Goal: Task Accomplishment & Management: Use online tool/utility

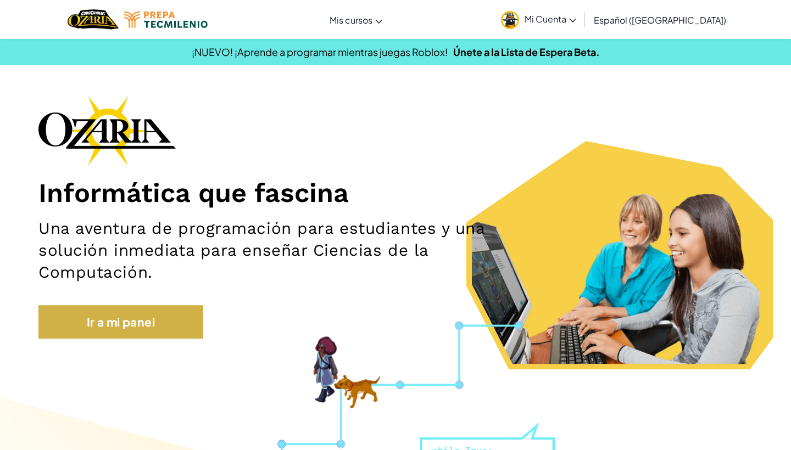
click at [49, 325] on link "Ir a mi panel" at bounding box center [120, 322] width 165 height 34
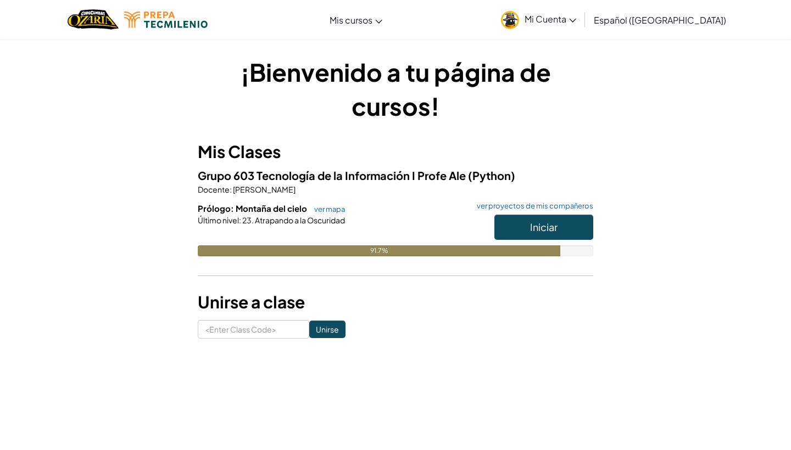
click at [520, 221] on button "Iniciar" at bounding box center [543, 227] width 99 height 25
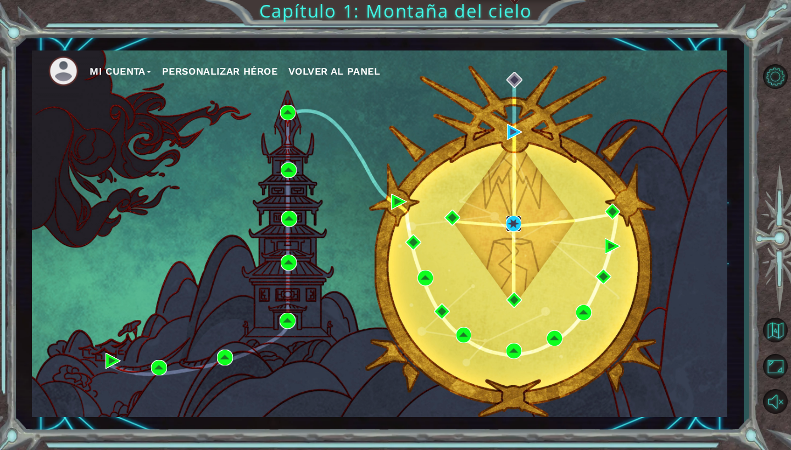
click at [509, 222] on img at bounding box center [514, 224] width 16 height 16
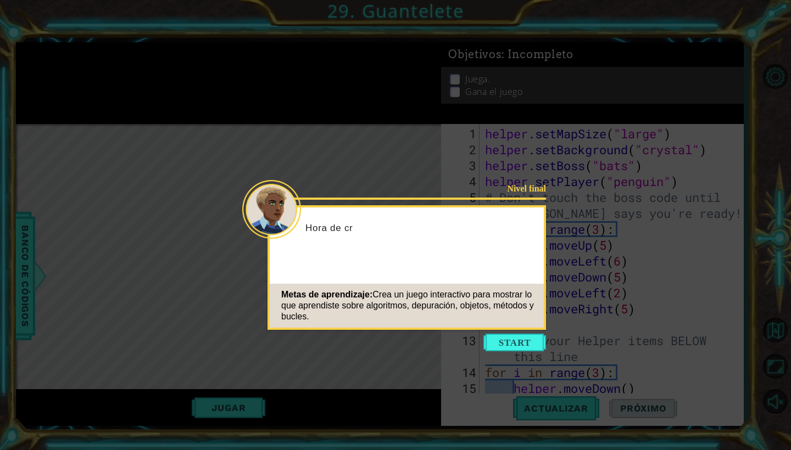
scroll to position [2692, 0]
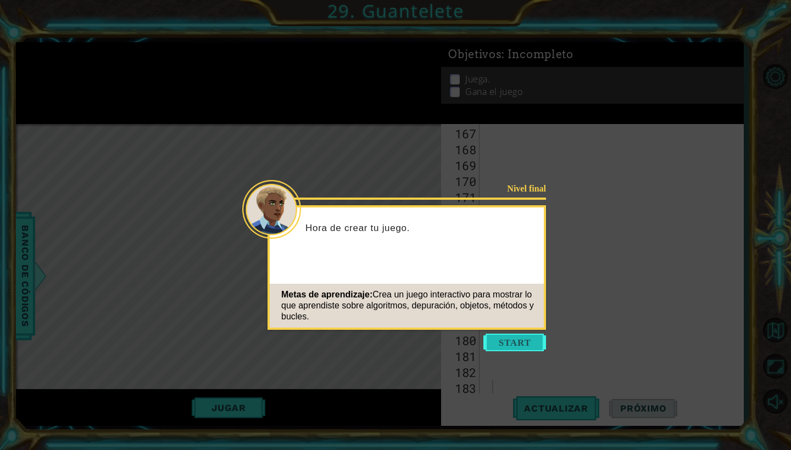
click at [529, 334] on button "Start" at bounding box center [514, 343] width 63 height 18
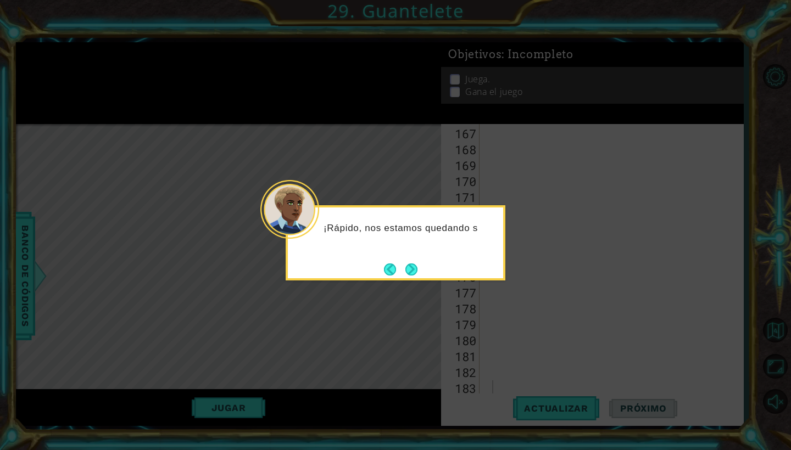
click at [424, 275] on div "¡Rápido, nos estamos quedando s" at bounding box center [396, 242] width 220 height 75
click at [403, 265] on button "Back" at bounding box center [394, 270] width 21 height 12
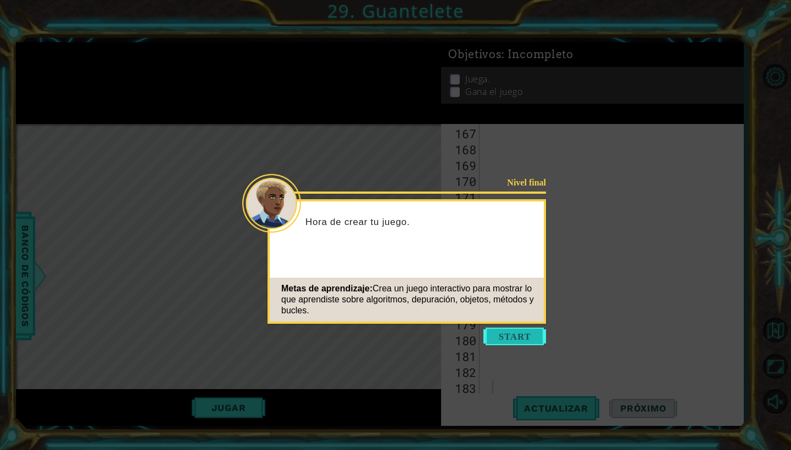
click at [507, 337] on button "Start" at bounding box center [514, 337] width 63 height 18
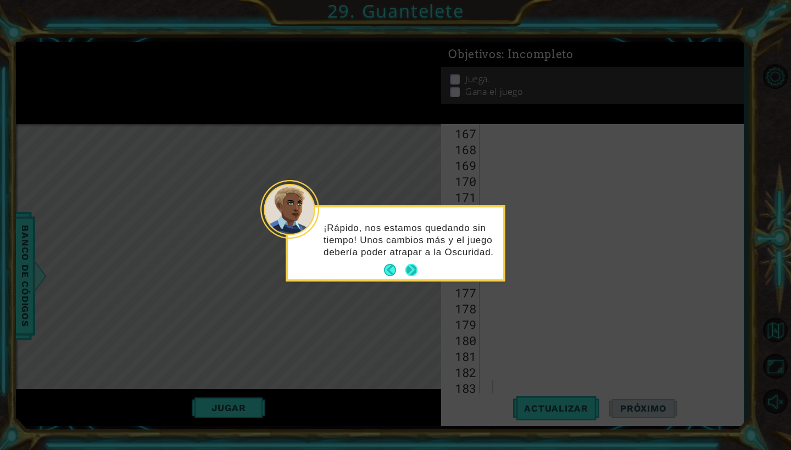
click at [408, 271] on button "Next" at bounding box center [411, 270] width 13 height 13
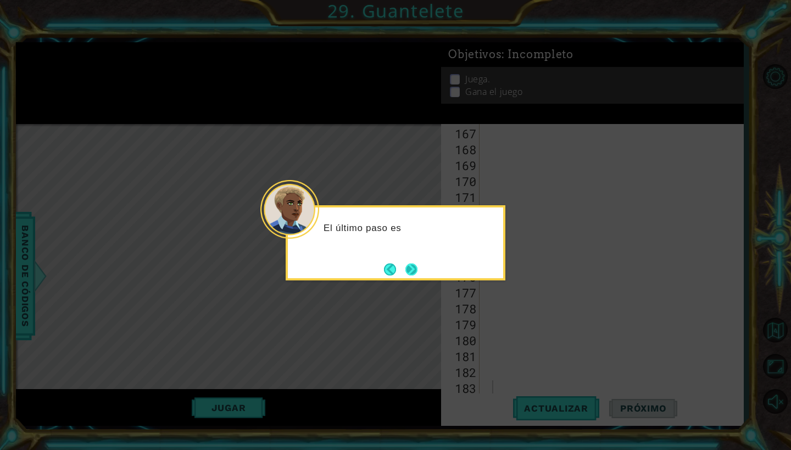
click at [409, 264] on button "Next" at bounding box center [411, 270] width 12 height 12
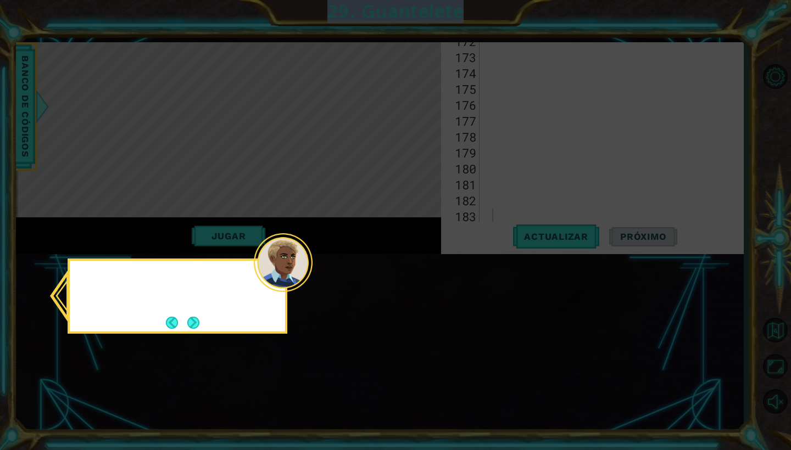
click at [409, 264] on icon at bounding box center [395, 225] width 791 height 450
click at [194, 329] on button "Next" at bounding box center [193, 323] width 12 height 12
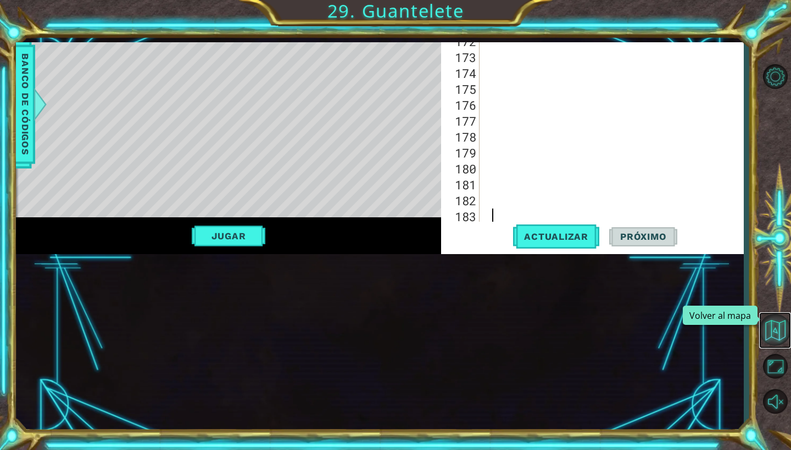
click at [789, 334] on button "Volver al mapa" at bounding box center [775, 330] width 32 height 32
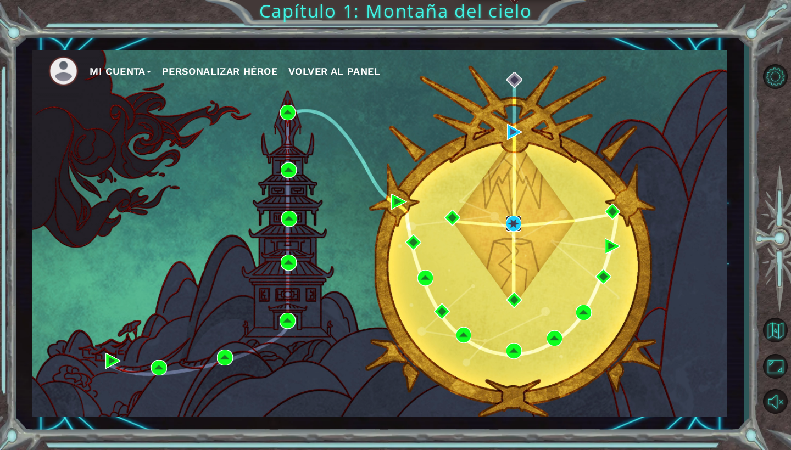
click at [509, 227] on img at bounding box center [514, 224] width 16 height 16
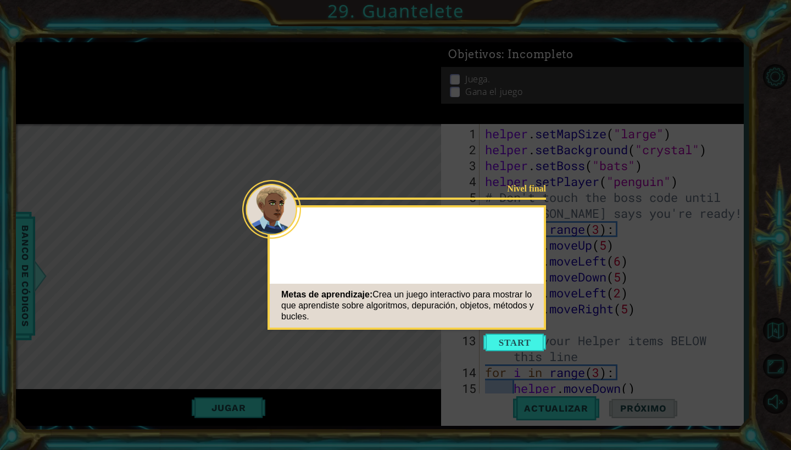
click at [500, 354] on icon at bounding box center [395, 225] width 791 height 450
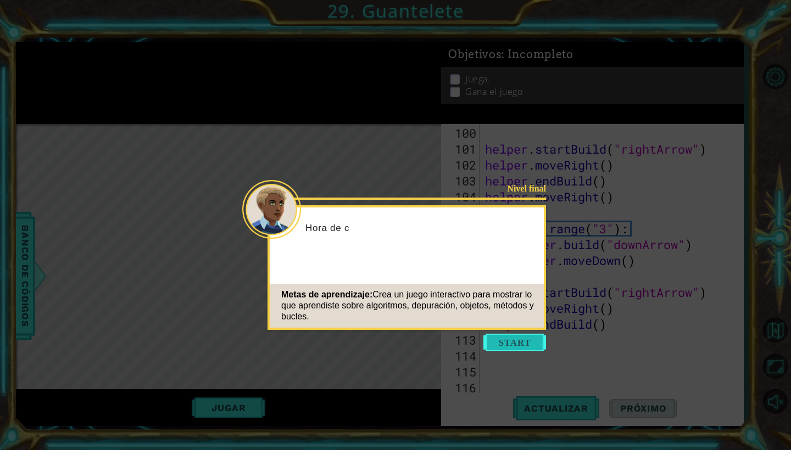
click at [501, 345] on button "Start" at bounding box center [514, 343] width 63 height 18
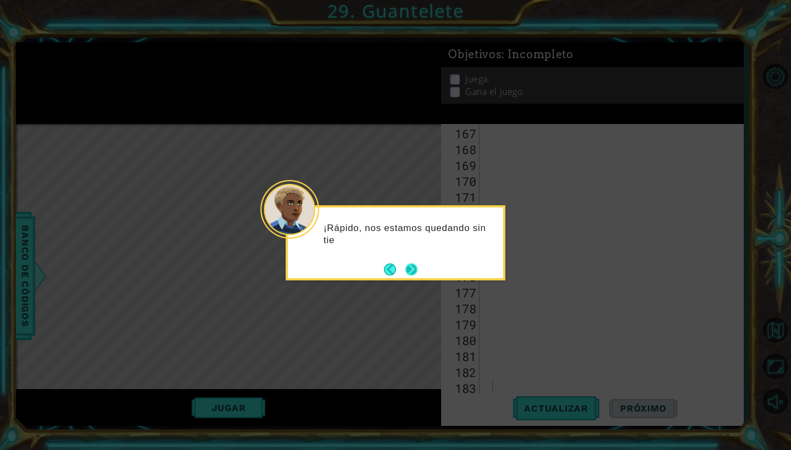
click at [411, 264] on button "Next" at bounding box center [411, 270] width 12 height 12
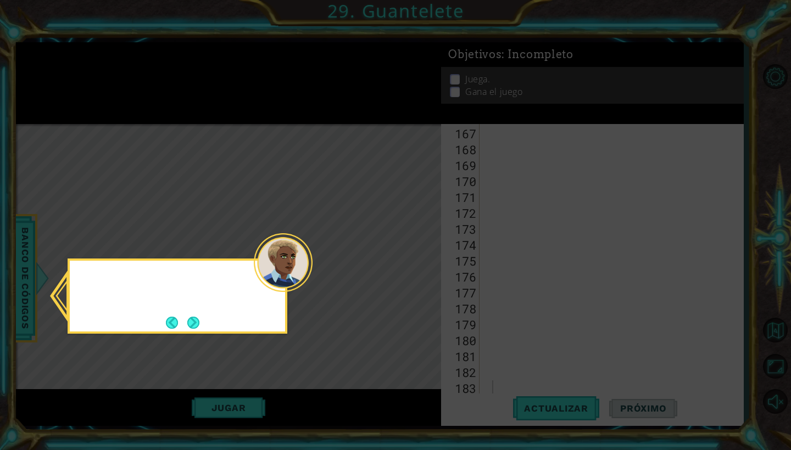
scroll to position [172, 0]
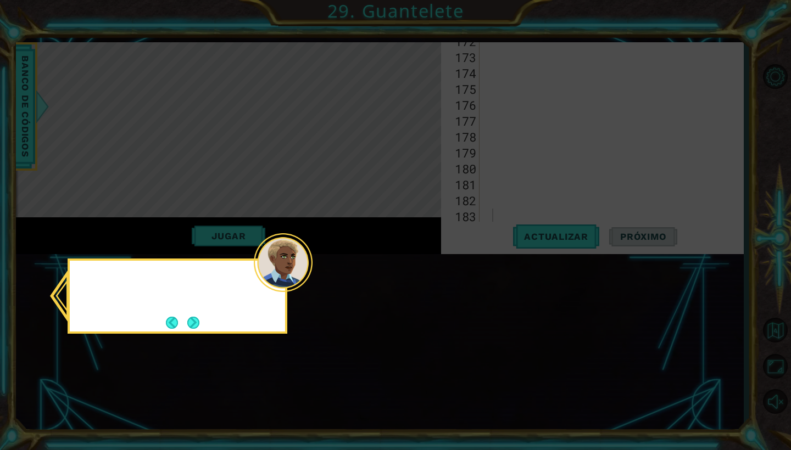
click at [411, 264] on icon at bounding box center [395, 225] width 791 height 450
click at [187, 318] on button "Next" at bounding box center [193, 323] width 12 height 12
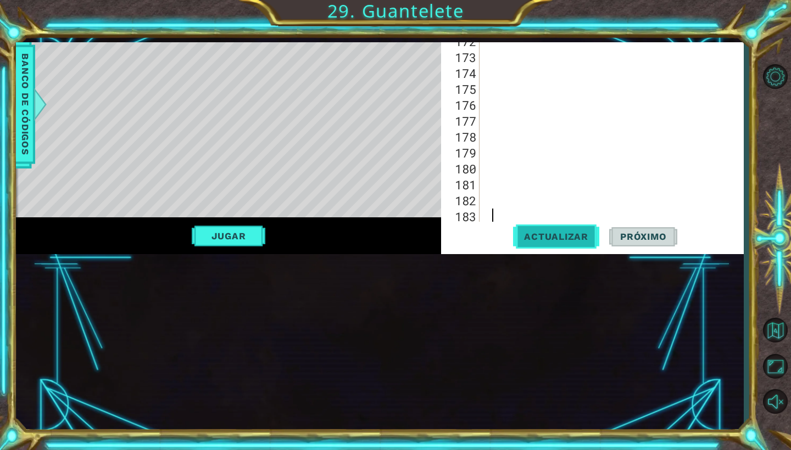
click at [555, 232] on span "Actualizar" at bounding box center [556, 236] width 86 height 11
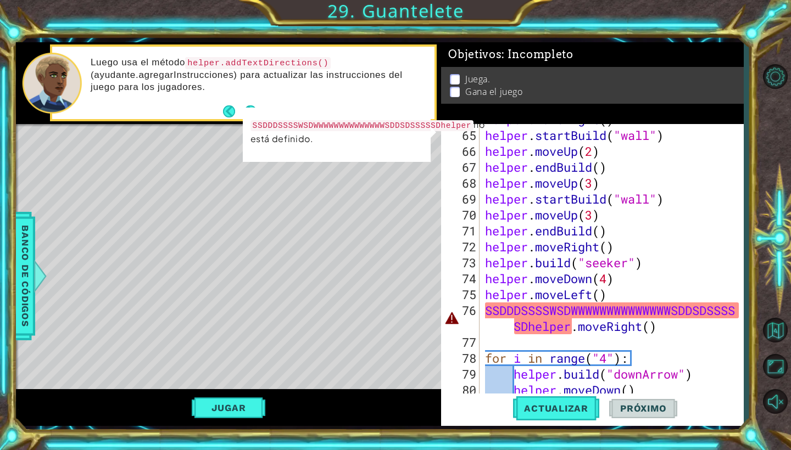
scroll to position [1050, 0]
click at [745, 306] on div "1 ההההההההההההההההההההההההההההההההההההההההההההההההההההההההההההההההההההההההההההה…" at bounding box center [395, 225] width 791 height 450
drag, startPoint x: 743, startPoint y: 309, endPoint x: 521, endPoint y: 326, distance: 223.1
click at [521, 326] on div "64 65 66 67 68 69 70 71 72 73 74 75 76 77 78 79 80 81 helper . moveRight ( ) he…" at bounding box center [592, 275] width 302 height 302
click at [494, 334] on div "helper . moveRight ( ) helper . startBuild ( "wall" ) helper . moveUp ( 2 ) hel…" at bounding box center [614, 262] width 263 height 303
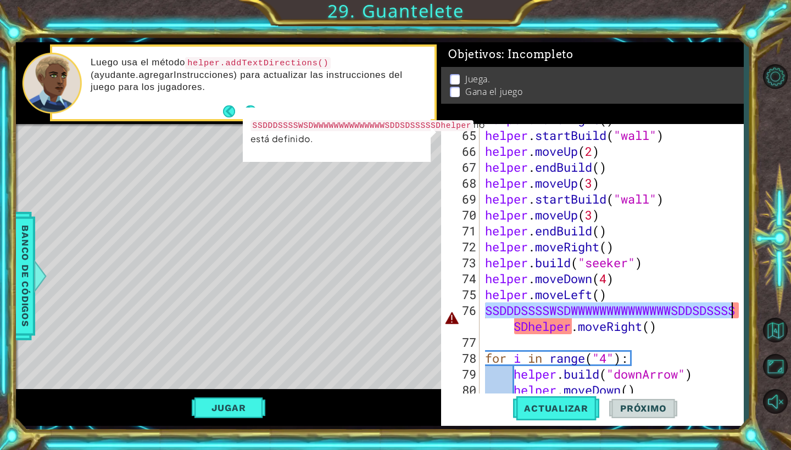
drag, startPoint x: 483, startPoint y: 313, endPoint x: 748, endPoint y: 314, distance: 265.3
click at [748, 314] on div "1 ההההההההההההההההההההההההההההההההההההההההההההההההההההההההההההההההההההההההההההה…" at bounding box center [395, 225] width 791 height 450
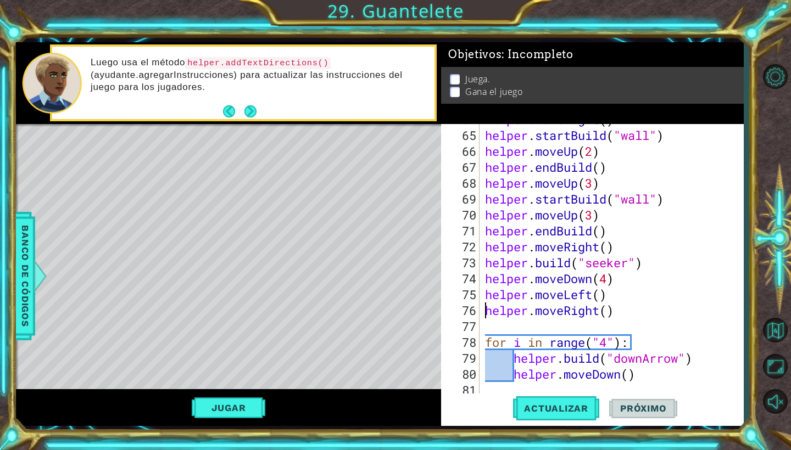
drag, startPoint x: 505, startPoint y: 311, endPoint x: 470, endPoint y: 311, distance: 35.1
click at [470, 311] on div "helper.moveRight() 64 65 66 67 68 69 70 71 72 73 74 75 76 77 78 79 80 81 82 hel…" at bounding box center [590, 259] width 299 height 271
click at [537, 405] on span "Actualizar" at bounding box center [556, 408] width 86 height 11
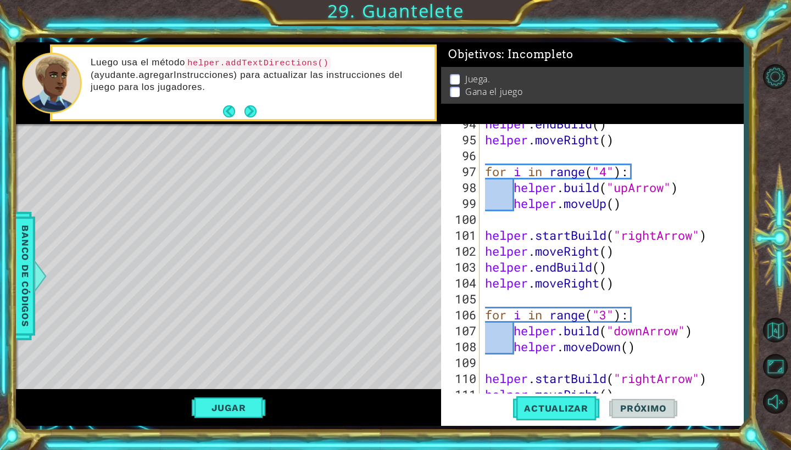
scroll to position [1511, 0]
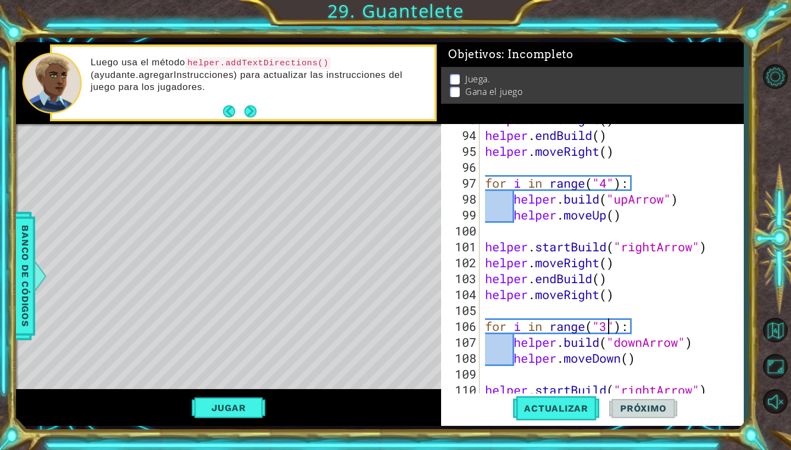
click at [606, 331] on div "helper . moveRight ( ) helper . endBuild ( ) helper . moveRight ( ) for i in ra…" at bounding box center [614, 262] width 263 height 303
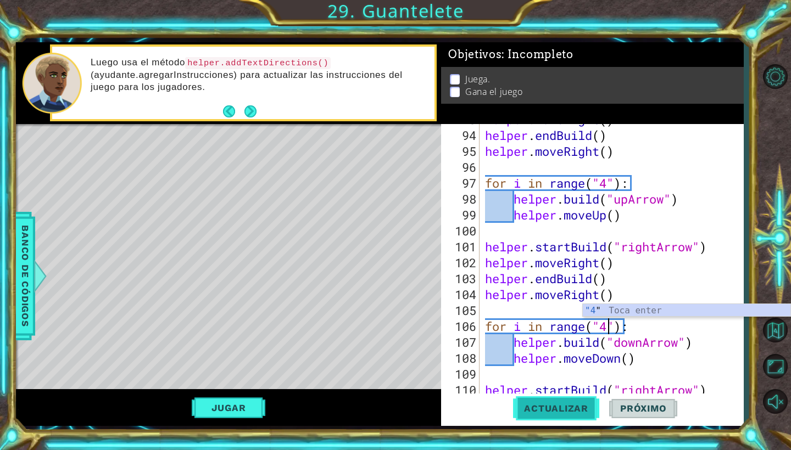
click at [570, 416] on button "Actualizar" at bounding box center [556, 409] width 86 height 30
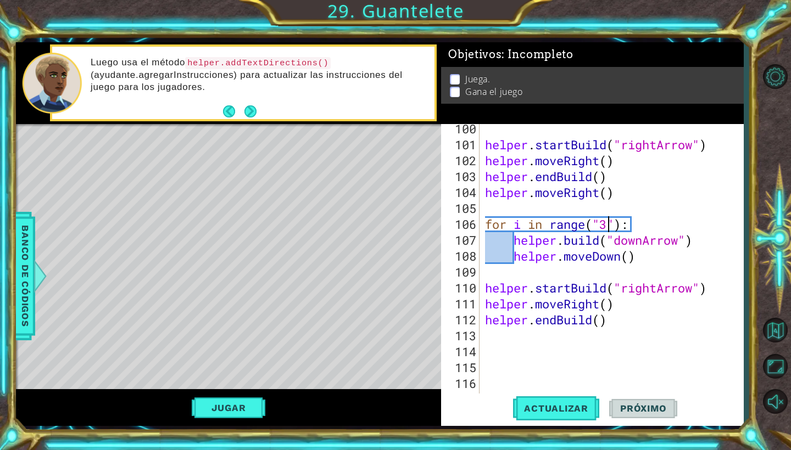
scroll to position [1651, 0]
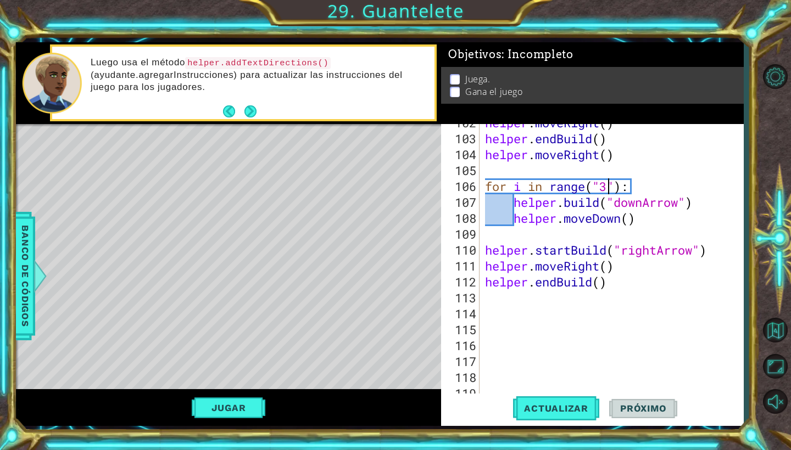
click at [609, 274] on div "helper . moveRight ( ) helper . endBuild ( ) helper . moveRight ( ) for i in ra…" at bounding box center [614, 266] width 263 height 303
click at [609, 269] on div "helper . moveRight ( ) helper . endBuild ( ) helper . moveRight ( ) for i in ra…" at bounding box center [614, 266] width 263 height 303
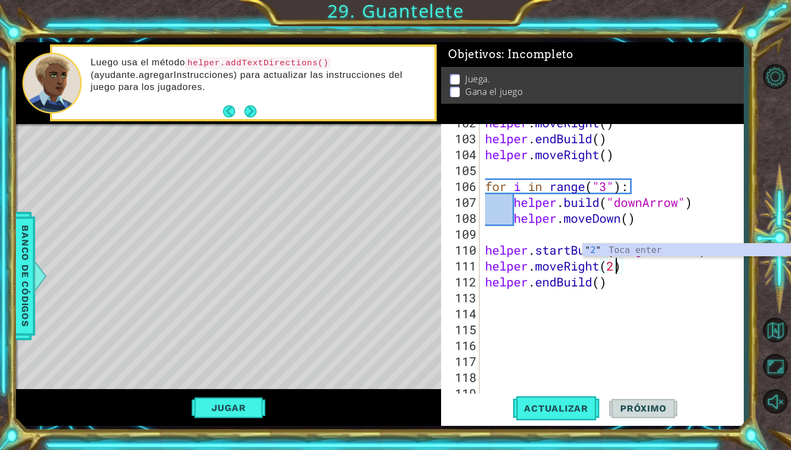
scroll to position [0, 5]
click at [576, 403] on span "Actualizar" at bounding box center [556, 408] width 86 height 11
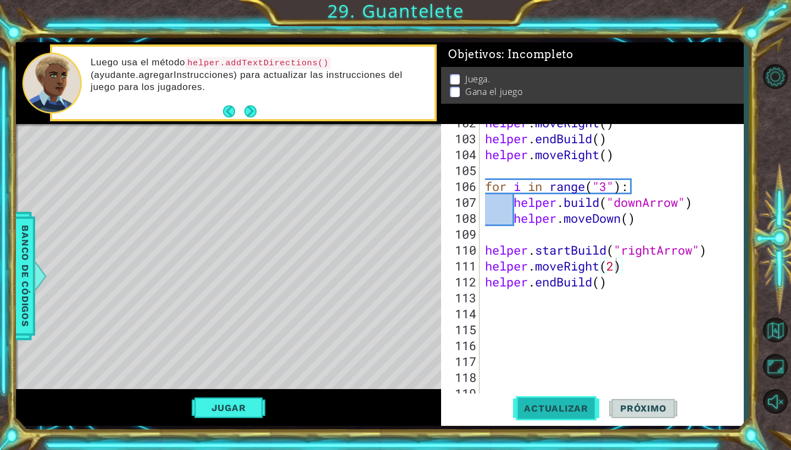
click at [515, 404] on span "Actualizar" at bounding box center [556, 408] width 86 height 11
click at [250, 415] on button "Jugar" at bounding box center [229, 408] width 74 height 21
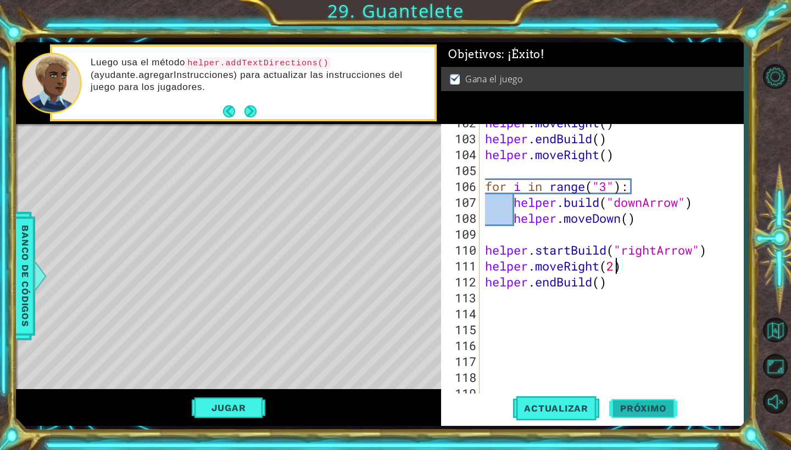
type textarea "helper.moveRight(ssddssdwwwqsdsdd)"
click at [639, 404] on button "Próximo" at bounding box center [643, 409] width 68 height 30
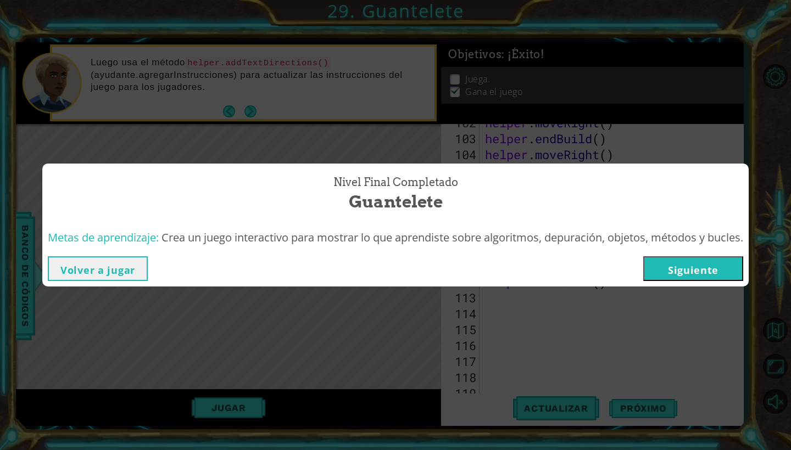
click at [677, 276] on button "Siguiente" at bounding box center [693, 268] width 100 height 25
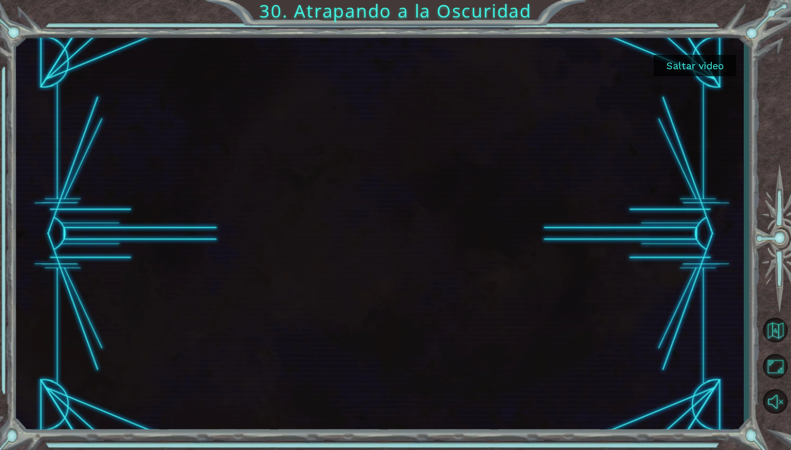
click at [688, 57] on button "Saltar video" at bounding box center [695, 65] width 82 height 21
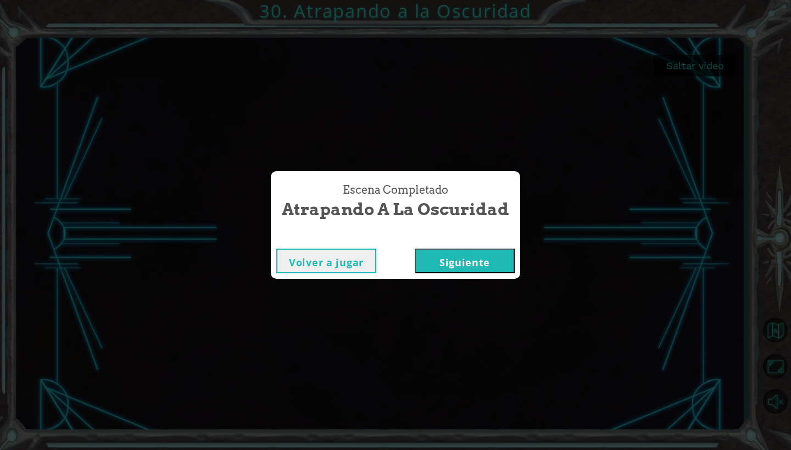
click at [472, 272] on button "Siguiente" at bounding box center [465, 261] width 100 height 25
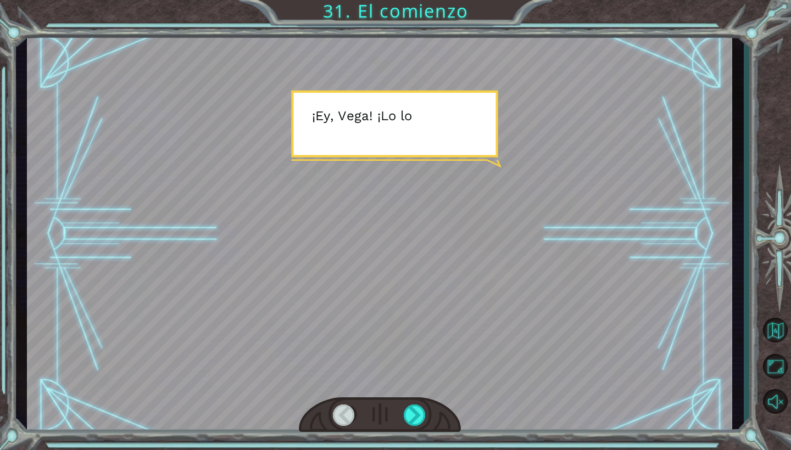
click at [384, 248] on div at bounding box center [379, 234] width 705 height 397
click at [414, 403] on div at bounding box center [380, 416] width 162 height 36
click at [414, 411] on div at bounding box center [415, 415] width 23 height 21
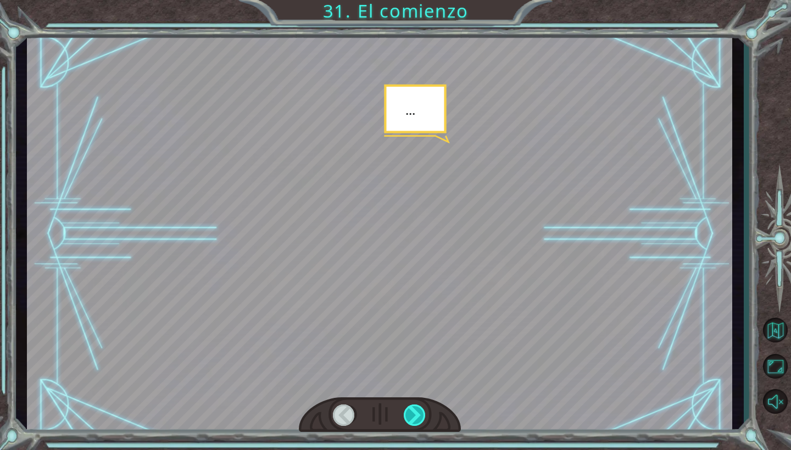
click at [414, 411] on div at bounding box center [415, 415] width 23 height 21
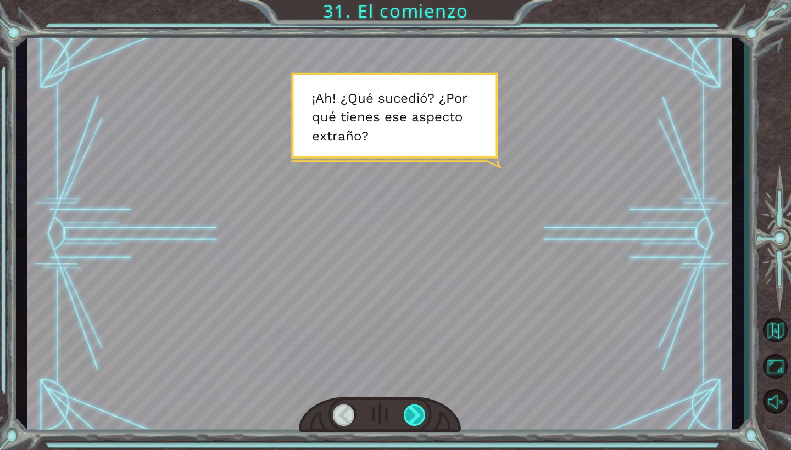
click at [414, 411] on div at bounding box center [415, 415] width 23 height 21
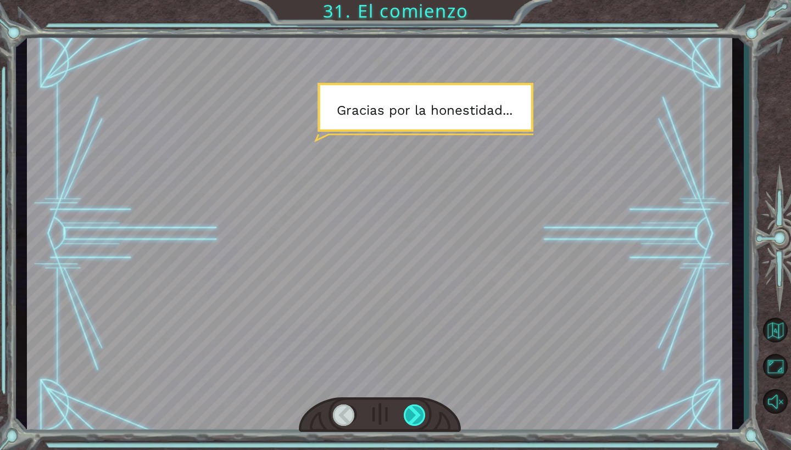
click at [414, 411] on div at bounding box center [415, 415] width 23 height 21
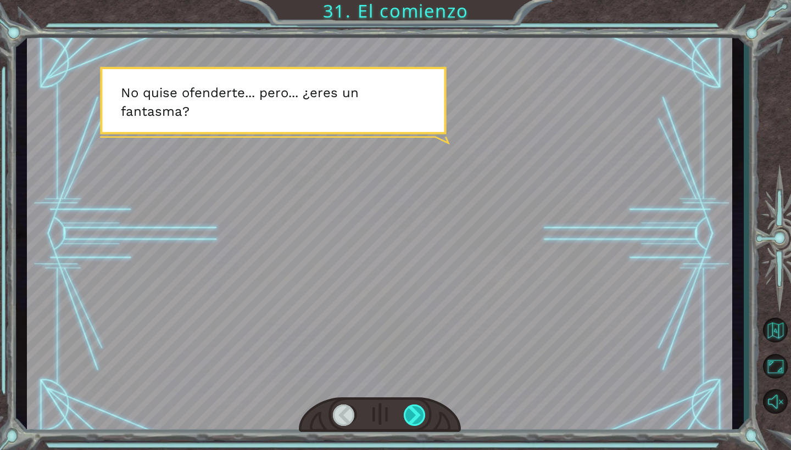
click at [414, 411] on div at bounding box center [415, 415] width 23 height 21
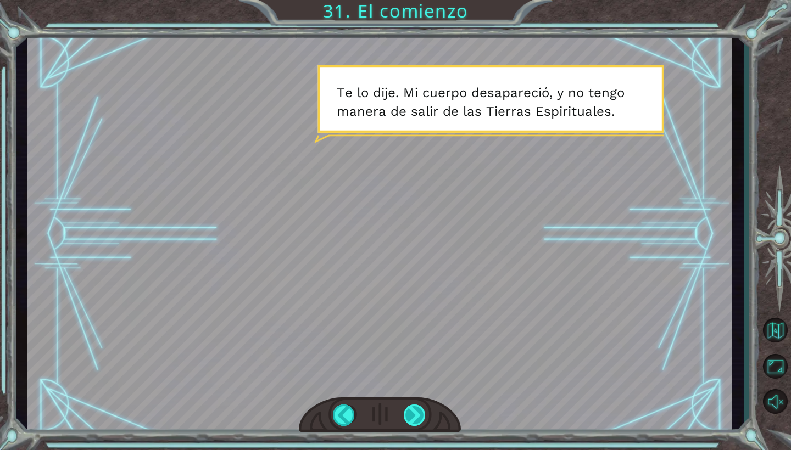
click at [414, 411] on div at bounding box center [415, 415] width 23 height 21
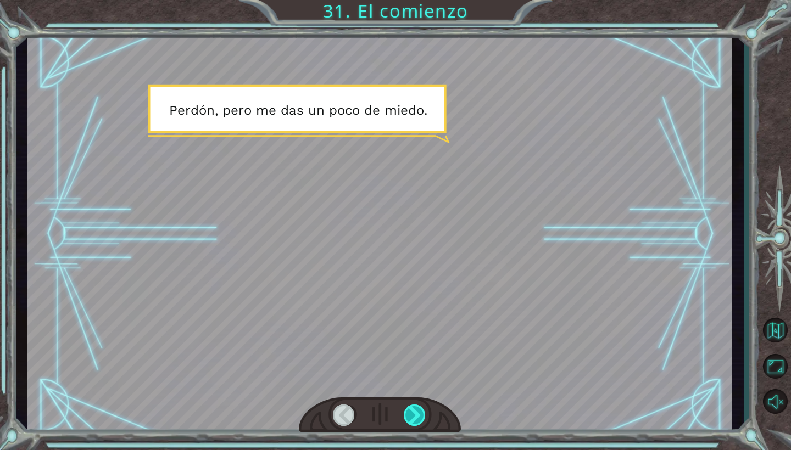
click at [414, 411] on div at bounding box center [415, 415] width 23 height 21
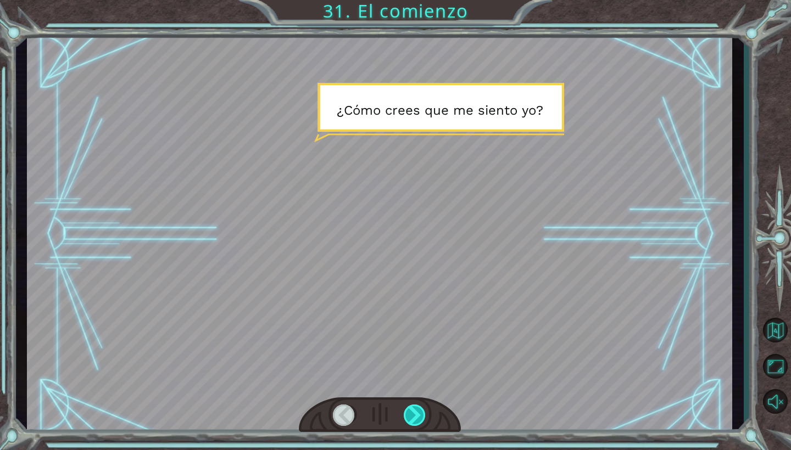
click at [414, 411] on div at bounding box center [415, 415] width 23 height 21
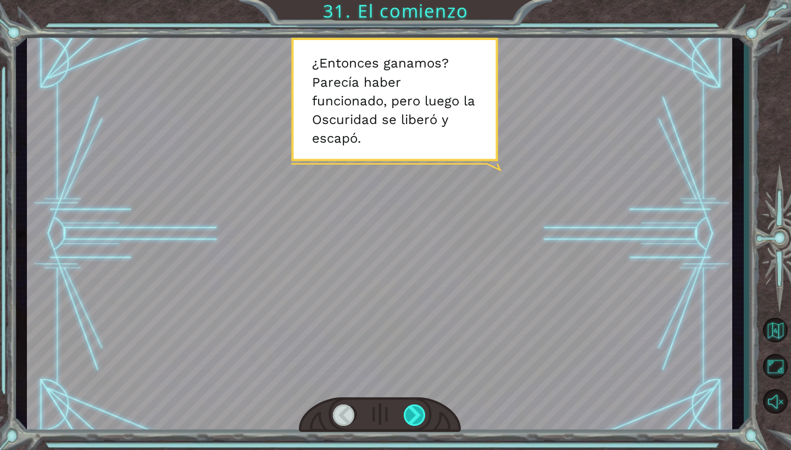
click at [414, 411] on div at bounding box center [415, 415] width 23 height 21
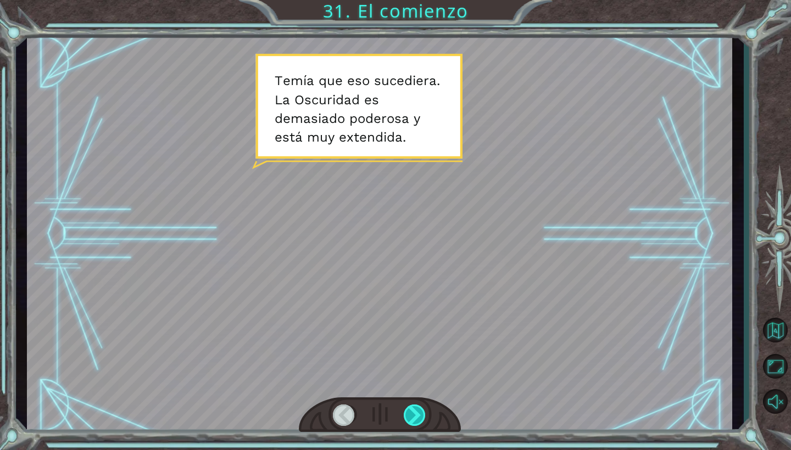
click at [415, 411] on div at bounding box center [415, 415] width 23 height 21
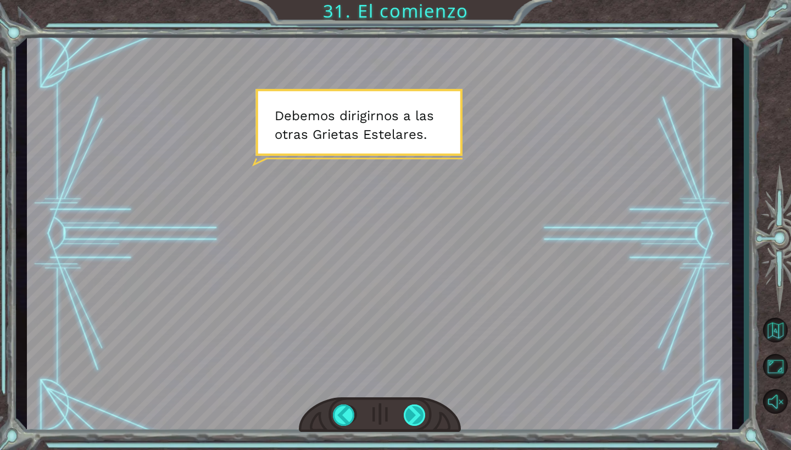
click at [415, 411] on div at bounding box center [415, 415] width 23 height 21
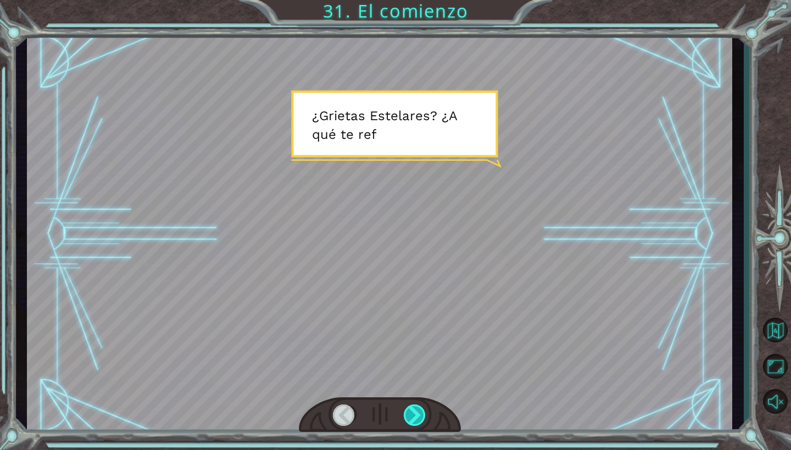
click at [415, 411] on div at bounding box center [415, 415] width 23 height 21
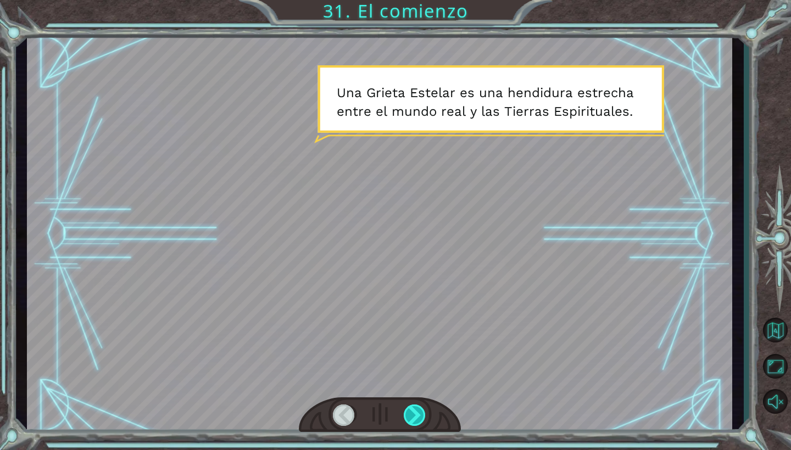
click at [414, 412] on div at bounding box center [415, 415] width 23 height 21
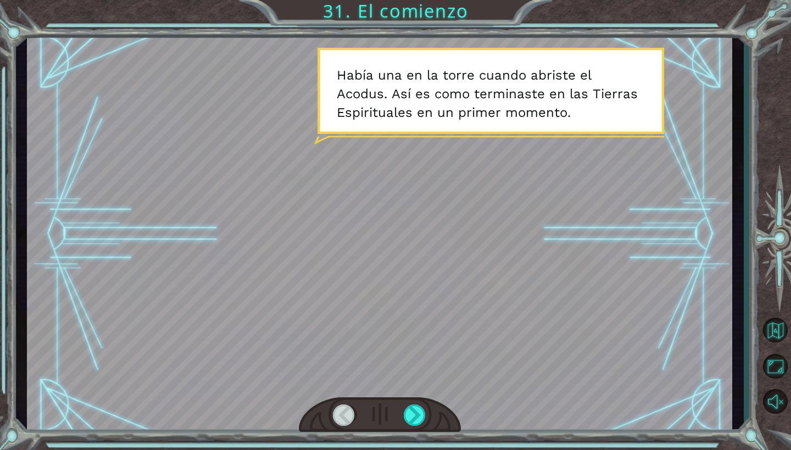
click at [421, 427] on div at bounding box center [380, 416] width 162 height 36
click at [416, 420] on div at bounding box center [415, 415] width 23 height 21
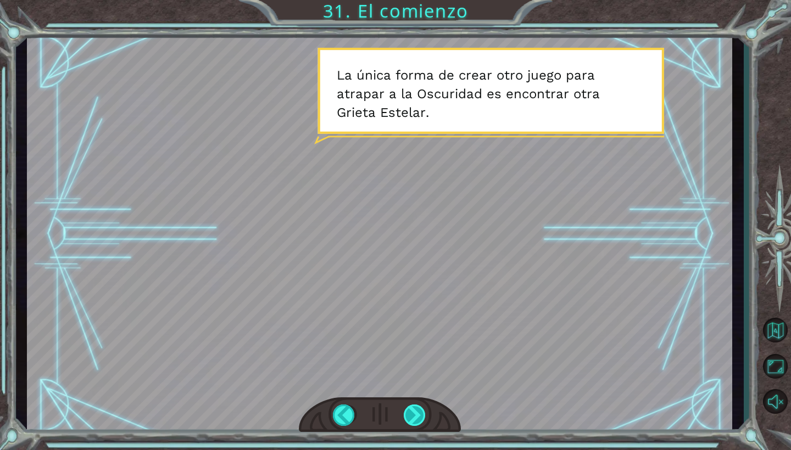
click at [416, 420] on div at bounding box center [415, 415] width 23 height 21
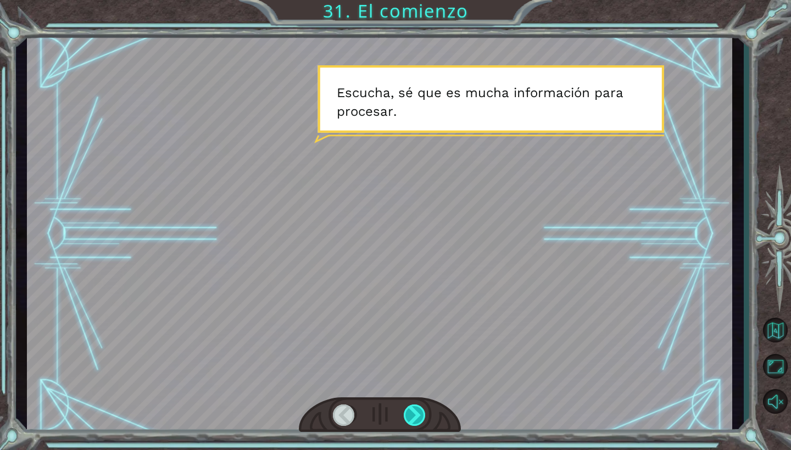
click at [416, 420] on div at bounding box center [415, 415] width 23 height 21
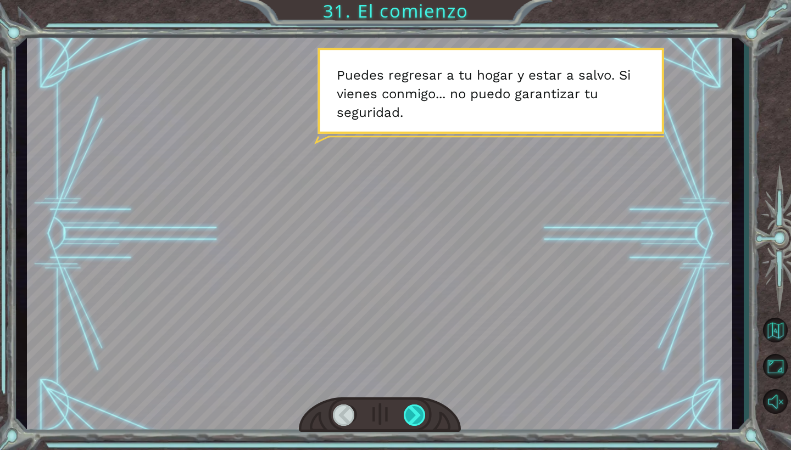
click at [416, 420] on div at bounding box center [415, 415] width 23 height 21
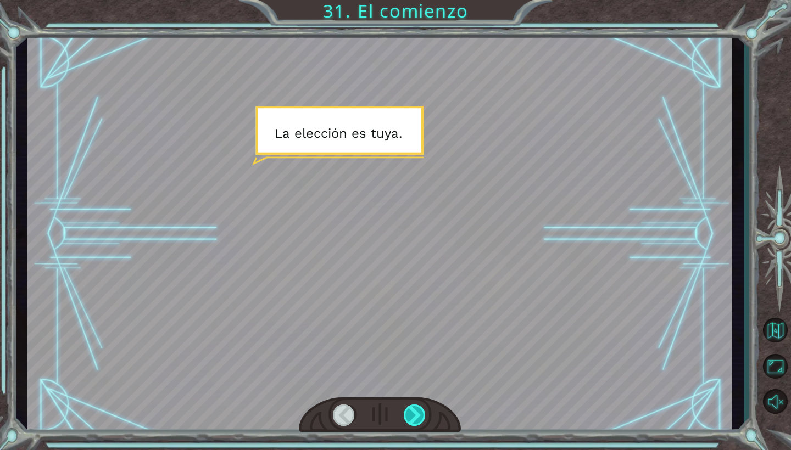
click at [416, 420] on div at bounding box center [415, 415] width 23 height 21
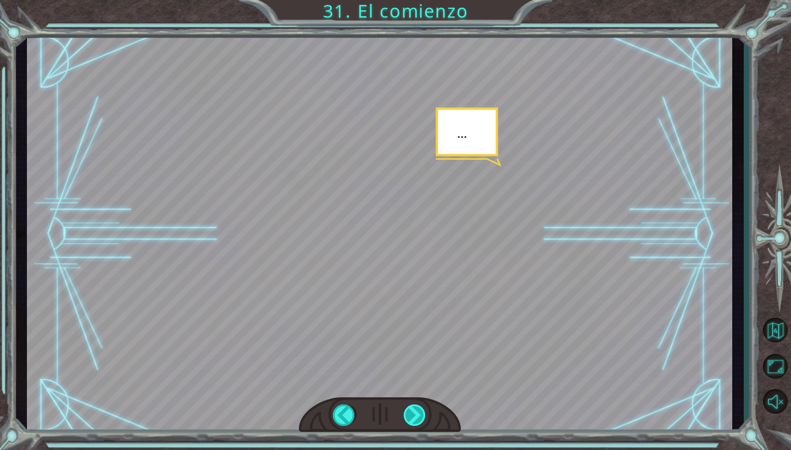
click at [416, 420] on div at bounding box center [415, 415] width 23 height 21
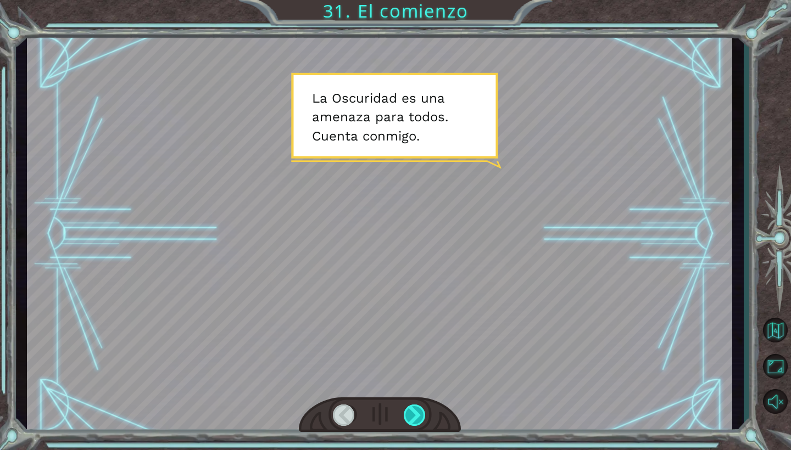
click at [416, 420] on div at bounding box center [415, 415] width 23 height 21
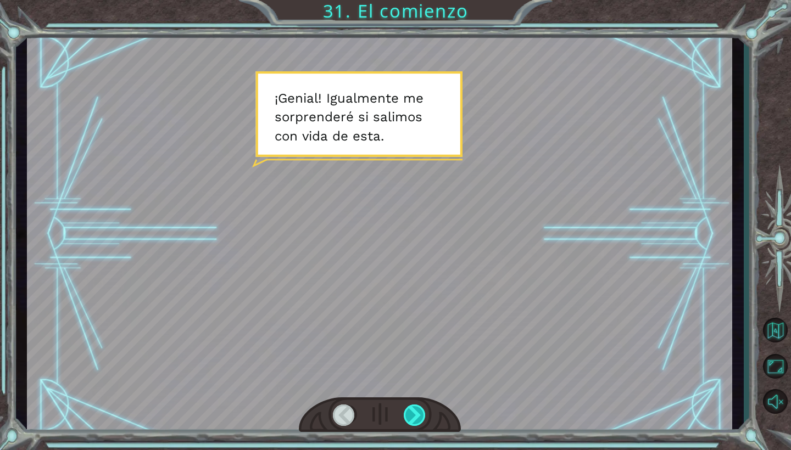
click at [415, 420] on div at bounding box center [415, 415] width 23 height 21
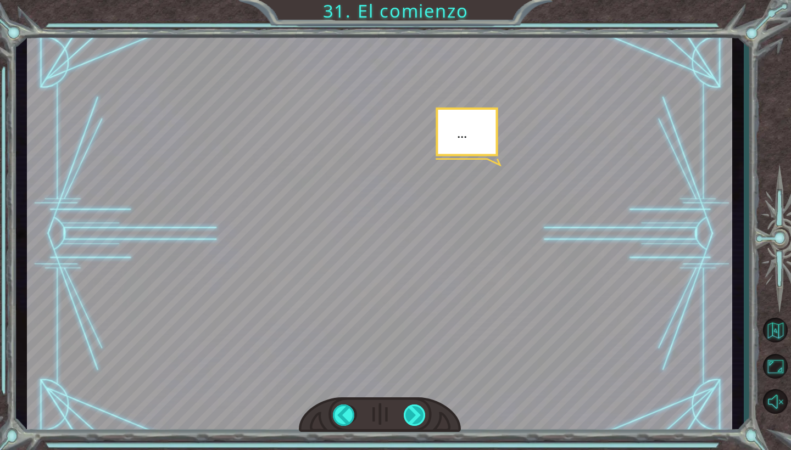
click at [415, 420] on div at bounding box center [415, 415] width 23 height 21
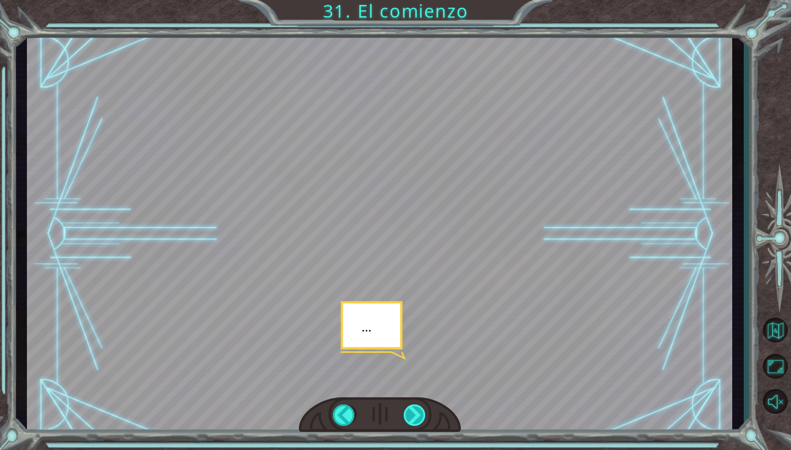
click at [415, 420] on div at bounding box center [415, 415] width 23 height 21
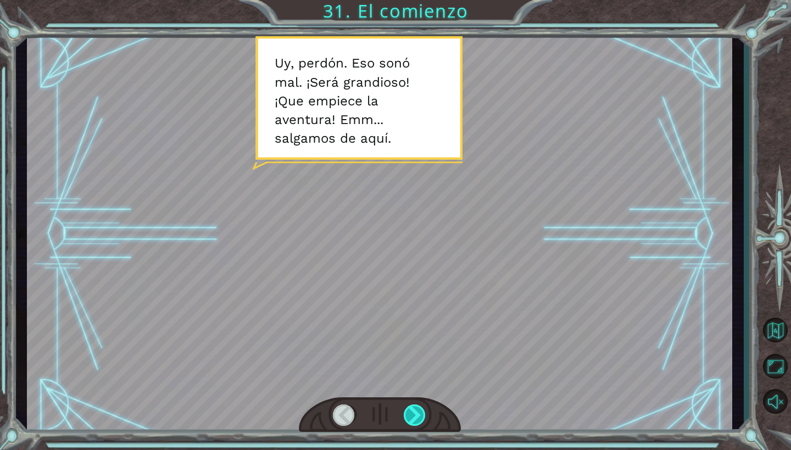
click at [415, 420] on div at bounding box center [415, 415] width 23 height 21
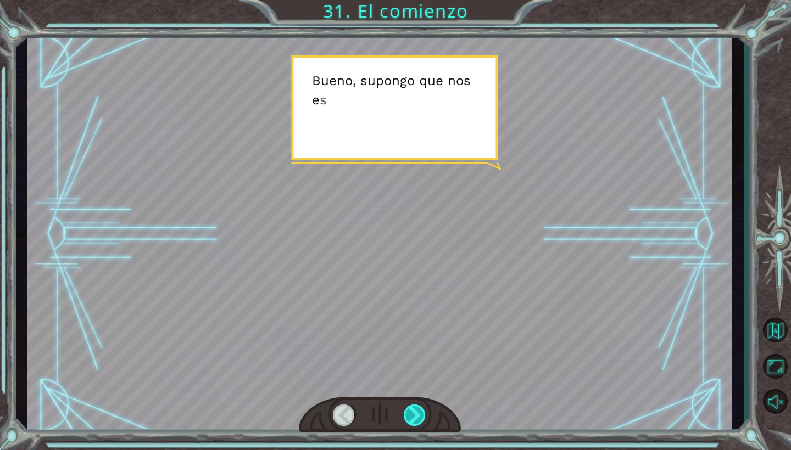
click at [415, 420] on div at bounding box center [415, 415] width 23 height 21
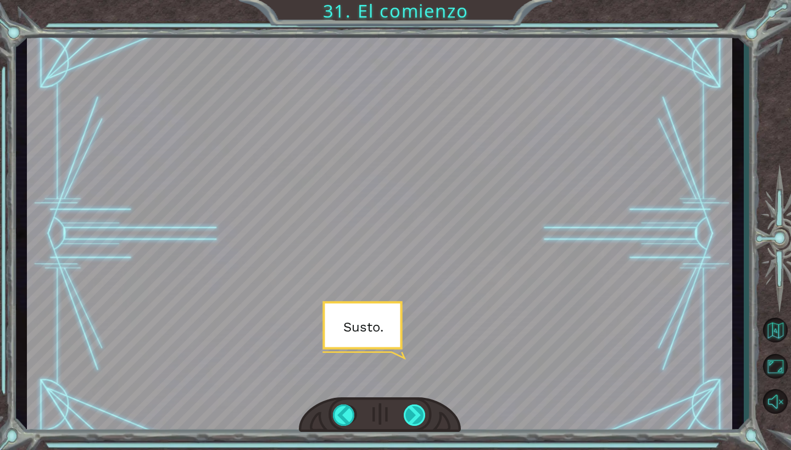
click at [415, 411] on div at bounding box center [415, 415] width 23 height 21
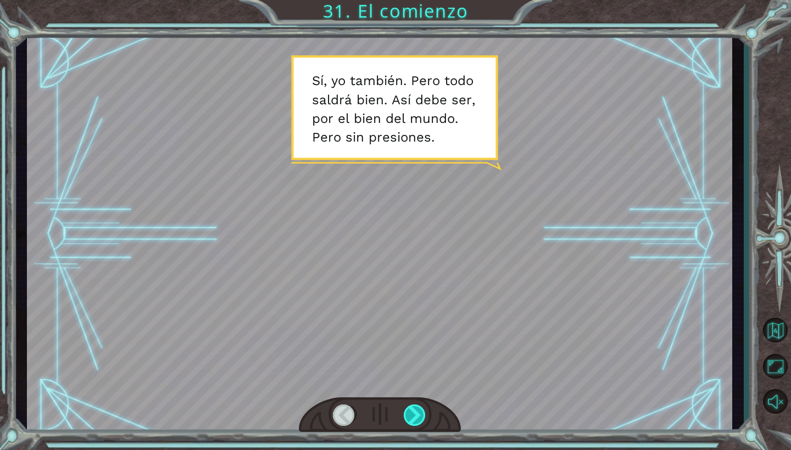
click at [415, 411] on div at bounding box center [415, 415] width 23 height 21
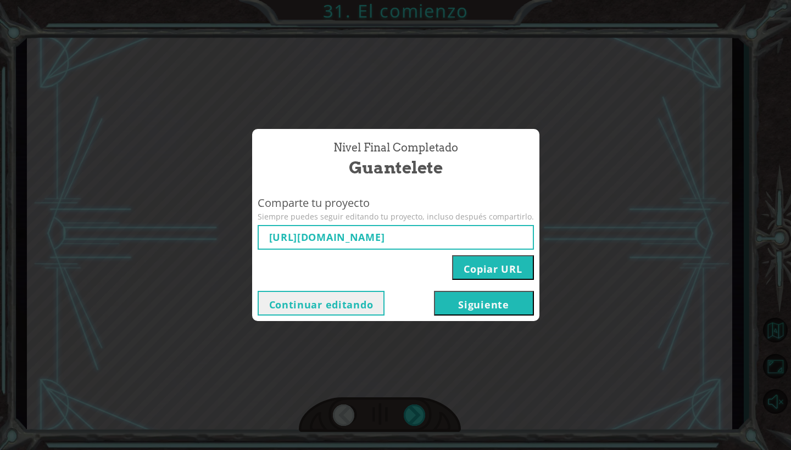
click at [331, 310] on button "Continuar editando" at bounding box center [321, 303] width 127 height 25
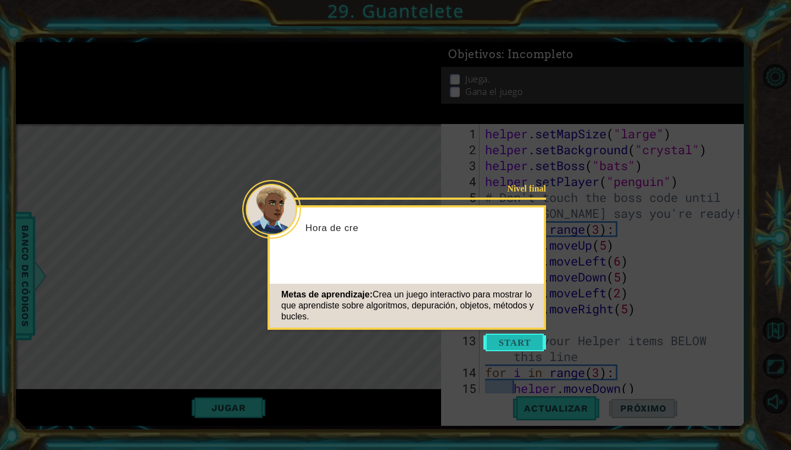
scroll to position [2676, 0]
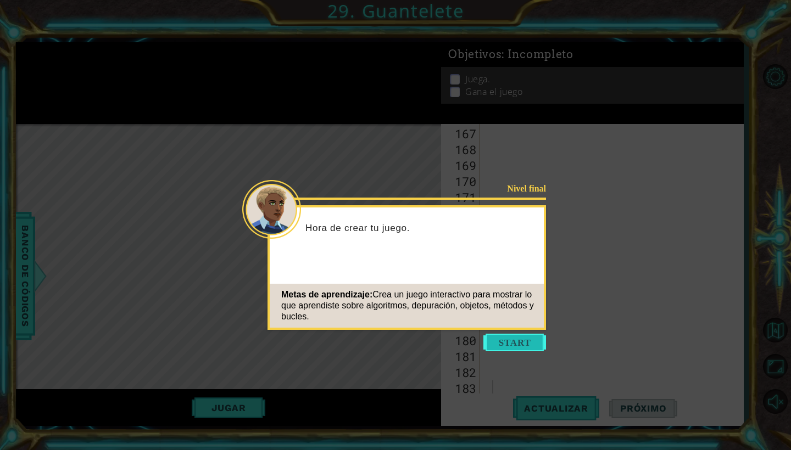
click at [509, 346] on button "Start" at bounding box center [514, 343] width 63 height 18
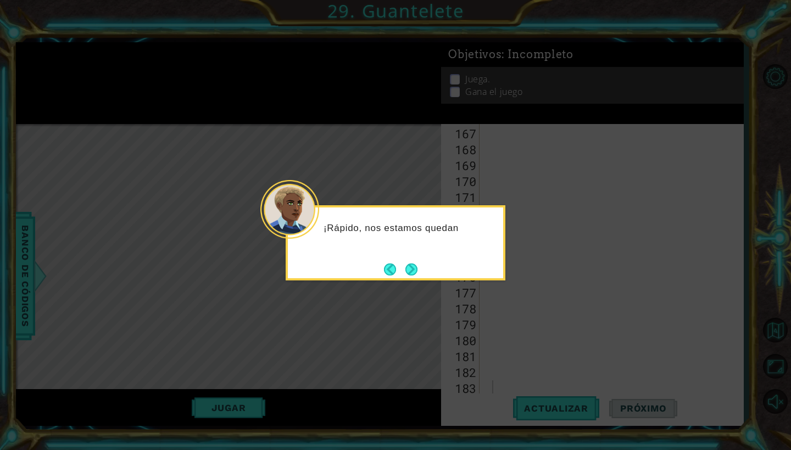
click at [651, 272] on icon at bounding box center [395, 225] width 791 height 450
click at [411, 272] on button "Next" at bounding box center [411, 270] width 12 height 12
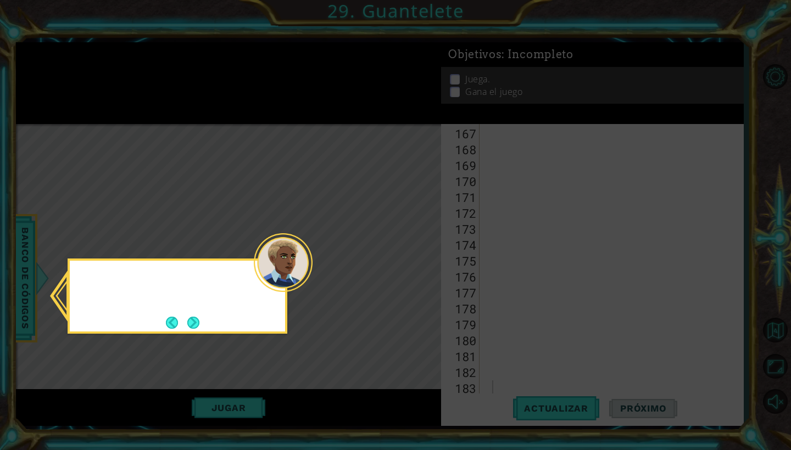
click at [410, 272] on icon at bounding box center [395, 225] width 791 height 450
click at [191, 329] on button "Next" at bounding box center [193, 323] width 12 height 12
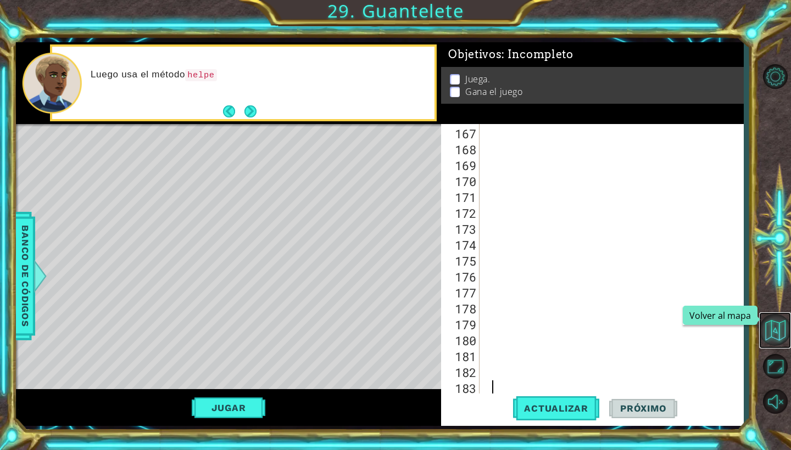
click at [771, 333] on button "Volver al mapa" at bounding box center [775, 330] width 32 height 32
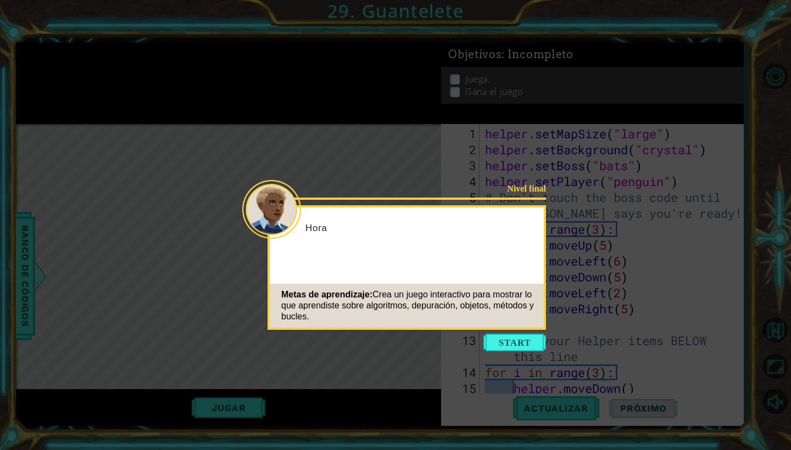
scroll to position [2676, 0]
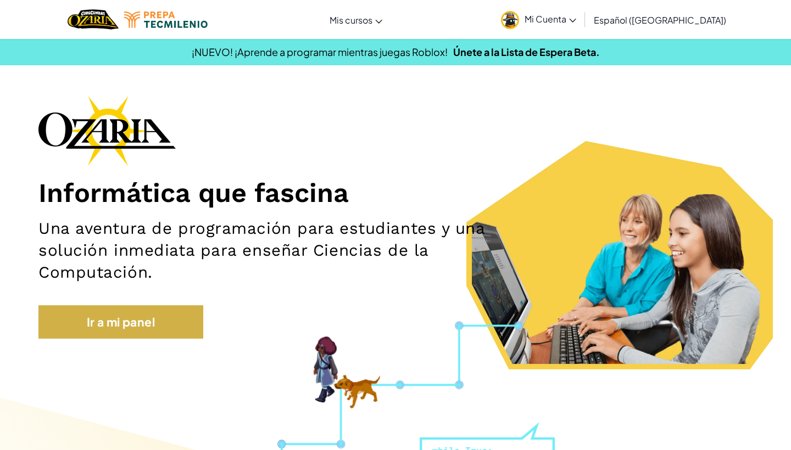
click at [104, 315] on link "Ir a mi panel" at bounding box center [120, 322] width 165 height 34
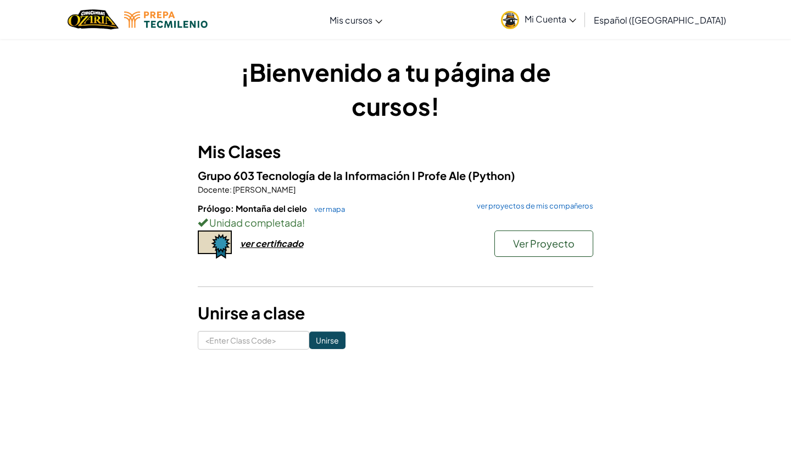
click at [522, 253] on button "Ver Proyecto" at bounding box center [543, 244] width 99 height 26
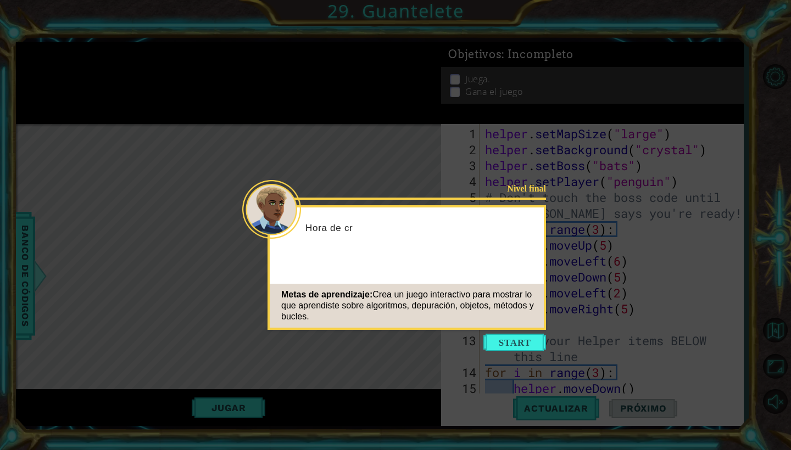
scroll to position [2676, 0]
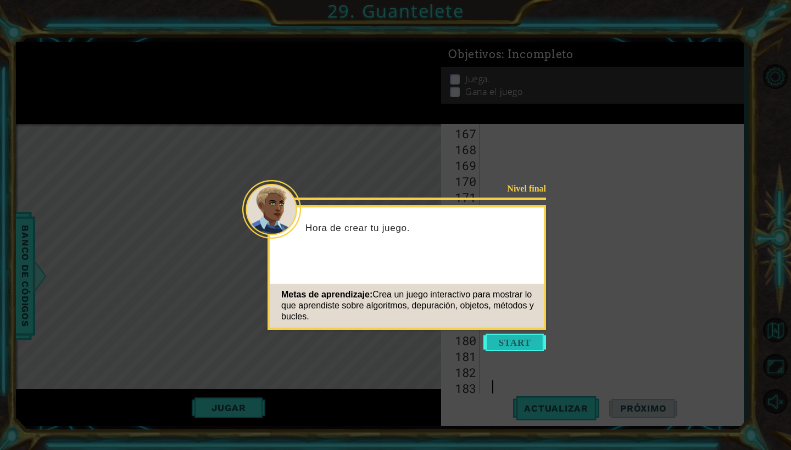
click at [508, 339] on button "Start" at bounding box center [514, 343] width 63 height 18
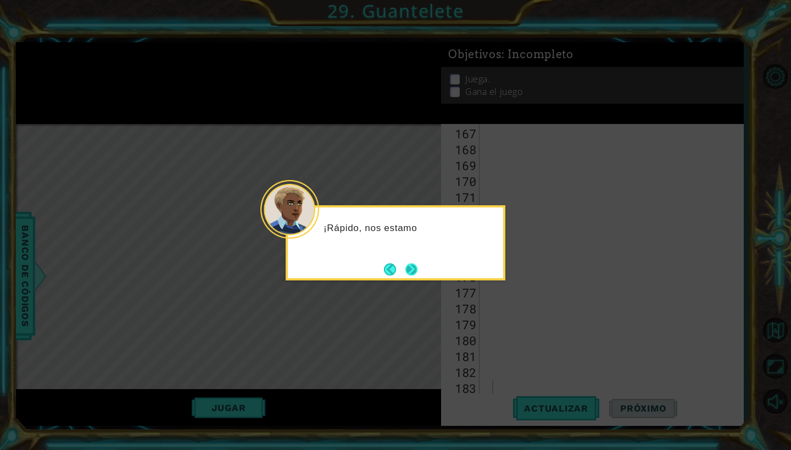
click at [413, 272] on button "Next" at bounding box center [411, 270] width 12 height 12
click at [413, 271] on button "Next" at bounding box center [411, 270] width 12 height 12
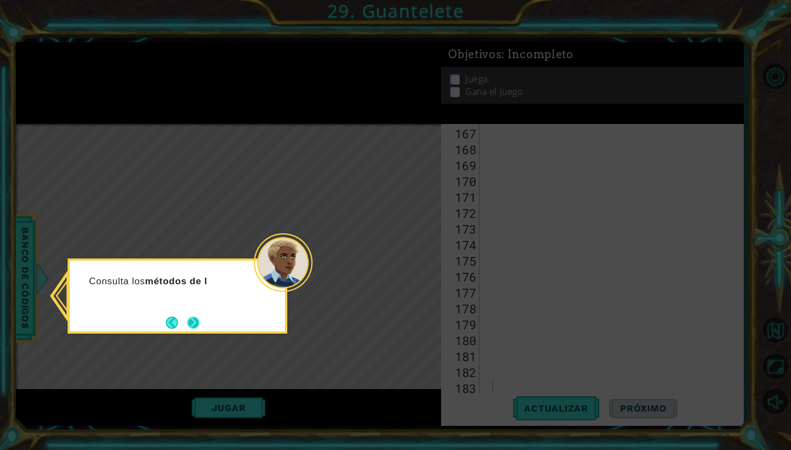
click at [188, 327] on button "Next" at bounding box center [193, 323] width 12 height 12
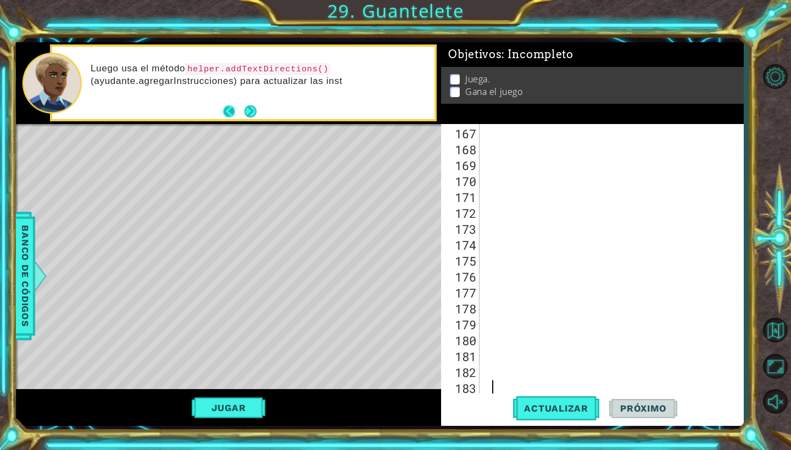
click at [244, 112] on button "Next" at bounding box center [250, 111] width 12 height 12
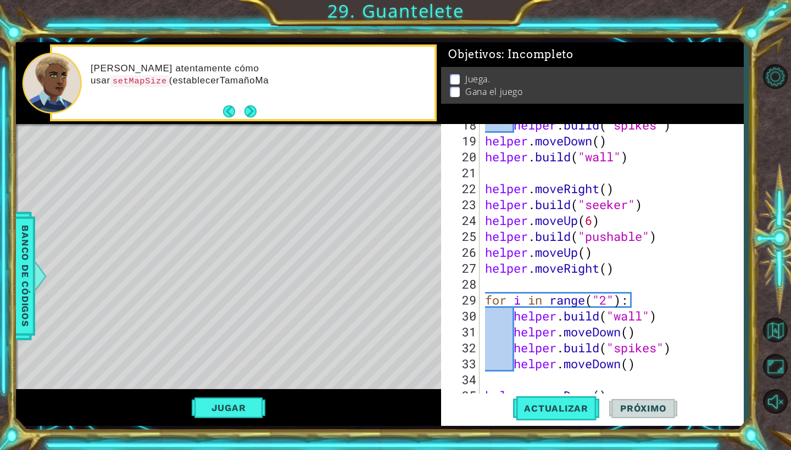
scroll to position [346, 0]
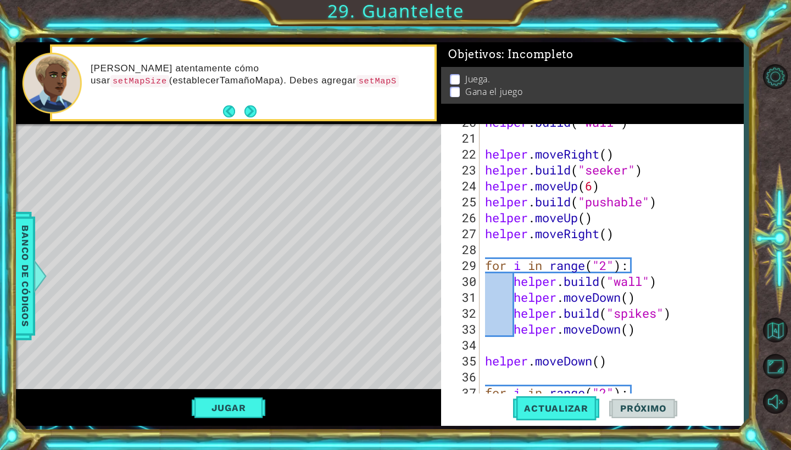
click at [427, 2] on div "1 ההההההההההההההההההההההההההההההההההההההההההההההההההההההההההההההההההההההההההההה…" at bounding box center [395, 225] width 791 height 450
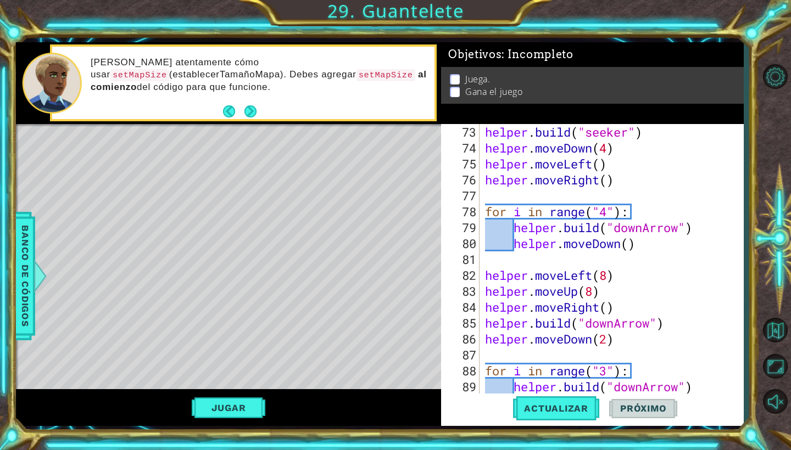
scroll to position [1160, 0]
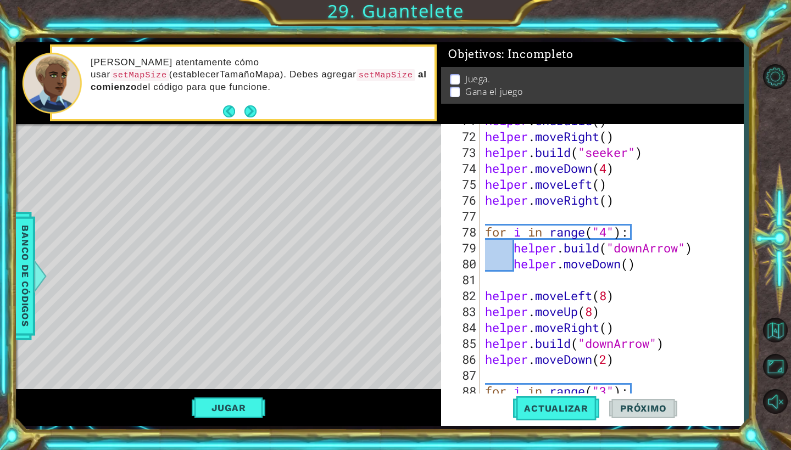
type textarea "helper.moveRight()"
click at [604, 191] on div "helper . endBuild ( ) helper . moveRight ( ) helper . build ( "seeker" ) helper…" at bounding box center [614, 264] width 263 height 303
click at [557, 407] on span "Actualizar" at bounding box center [556, 408] width 86 height 11
click at [432, 199] on div "1 ההההההההההההההההההההההההההההההההההההההההההההההההההההההההההההההההההההההההההההה…" at bounding box center [380, 234] width 728 height 384
click at [566, 408] on span "Actualizar" at bounding box center [556, 408] width 86 height 11
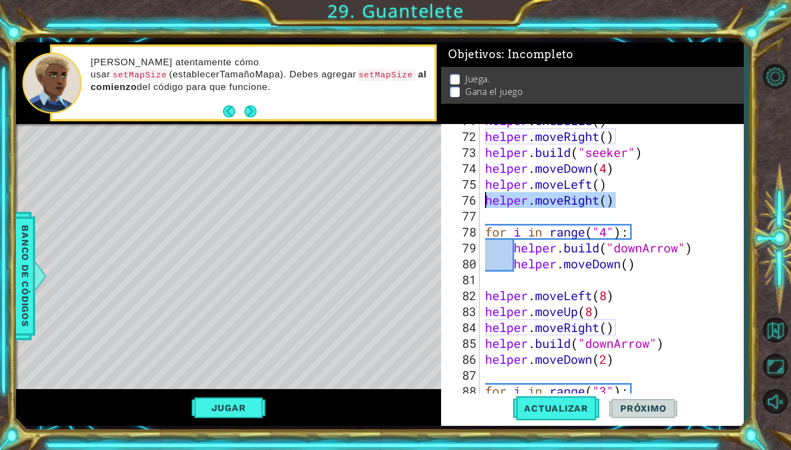
drag, startPoint x: 616, startPoint y: 202, endPoint x: 476, endPoint y: 192, distance: 141.0
click at [475, 193] on div "helper.moveRight() 71 72 73 74 75 76 77 78 79 80 81 82 83 84 85 86 87 88 89 hel…" at bounding box center [590, 259] width 299 height 271
click at [550, 397] on button "Actualizar" at bounding box center [556, 409] width 86 height 30
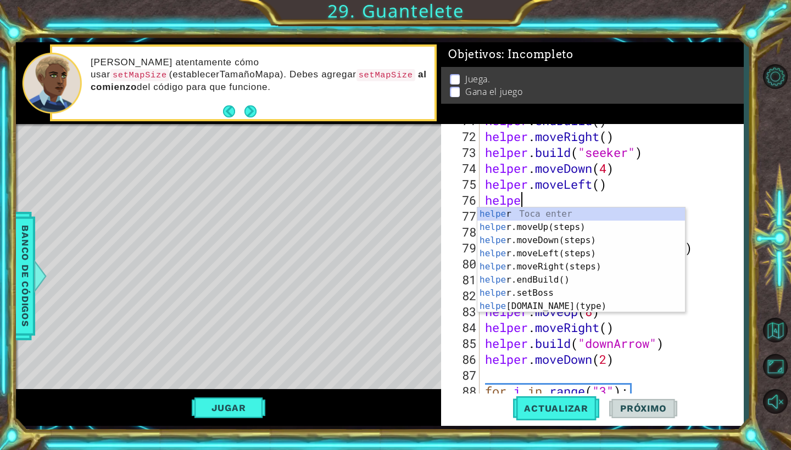
type textarea "helper"
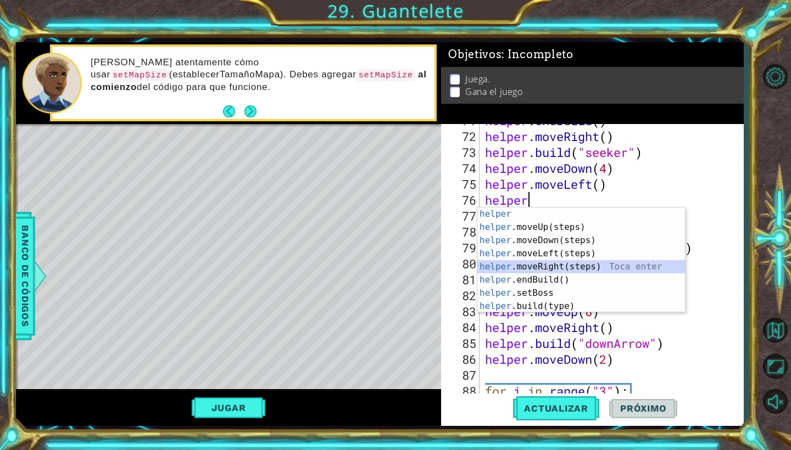
click at [515, 267] on div "helper Toca enter helper .moveUp(steps) Toca enter helper .moveDown(steps) Toca…" at bounding box center [581, 274] width 208 height 132
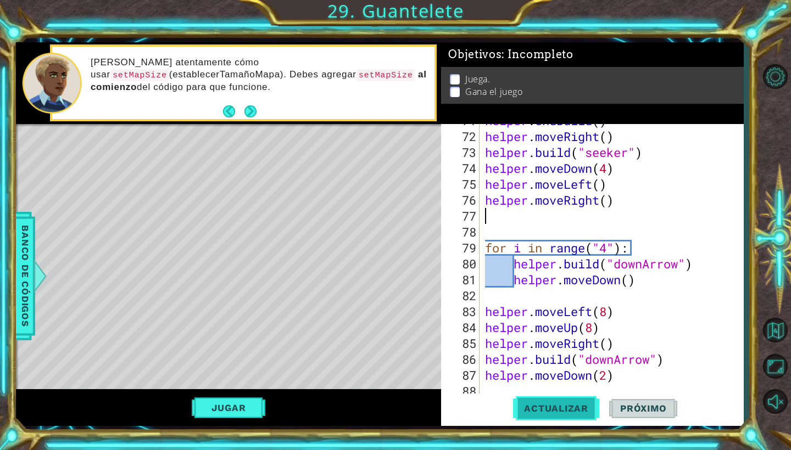
click at [565, 407] on span "Actualizar" at bounding box center [556, 408] width 86 height 11
drag, startPoint x: 611, startPoint y: 186, endPoint x: 486, endPoint y: 183, distance: 125.3
click at [486, 183] on div "helper . endBuild ( ) helper . moveRight ( ) helper . build ( "seeker" ) helper…" at bounding box center [614, 264] width 263 height 303
type textarea "helper.moveLeft()"
click at [542, 416] on button "Actualizar" at bounding box center [556, 409] width 86 height 30
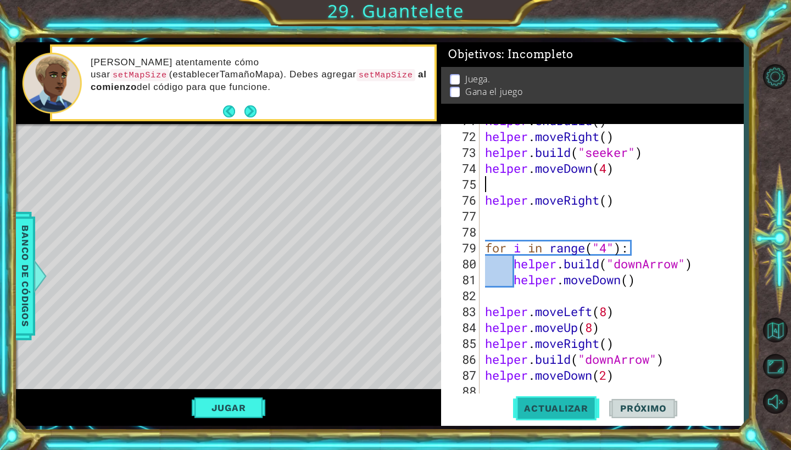
click at [541, 409] on span "Actualizar" at bounding box center [556, 408] width 86 height 11
click at [484, 198] on div "helper . endBuild ( ) helper . moveRight ( ) helper . build ( "seeker" ) helper…" at bounding box center [614, 264] width 263 height 303
type textarea "helper.moveRight()"
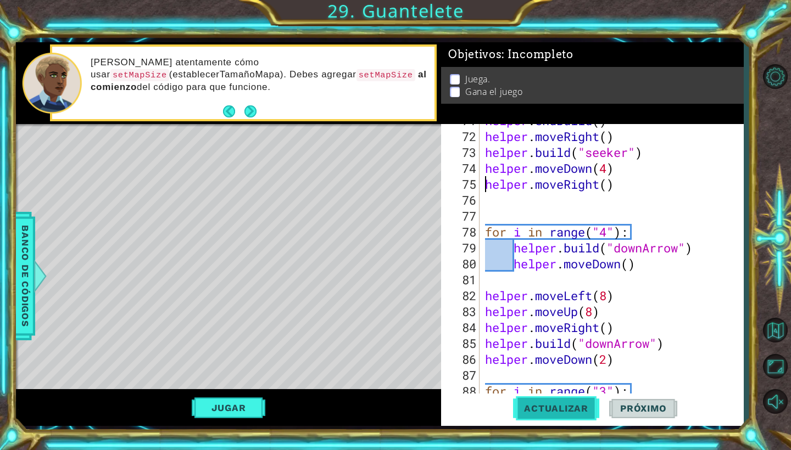
click at [529, 399] on button "Actualizar" at bounding box center [556, 409] width 86 height 30
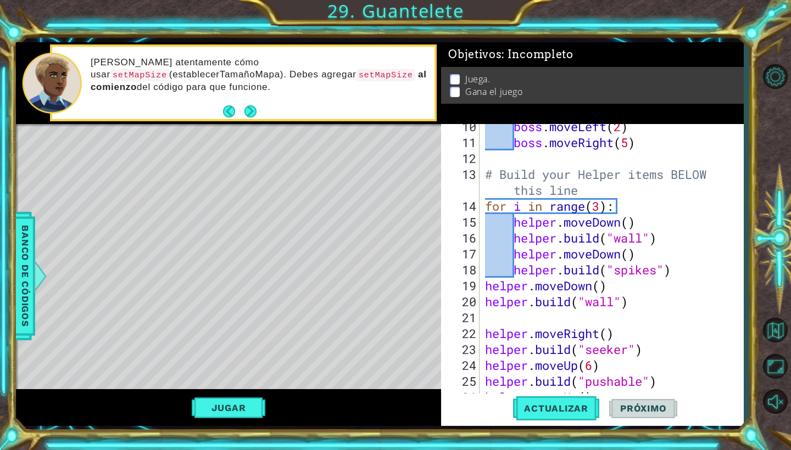
scroll to position [164, 0]
